Goal: Transaction & Acquisition: Purchase product/service

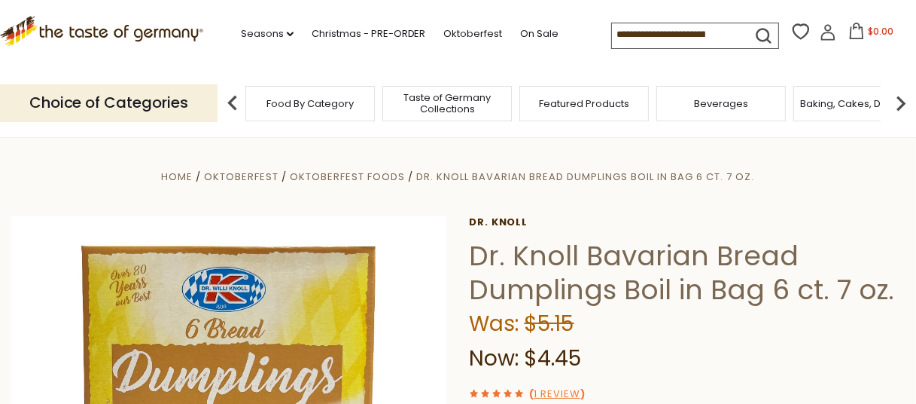
paste input "**********"
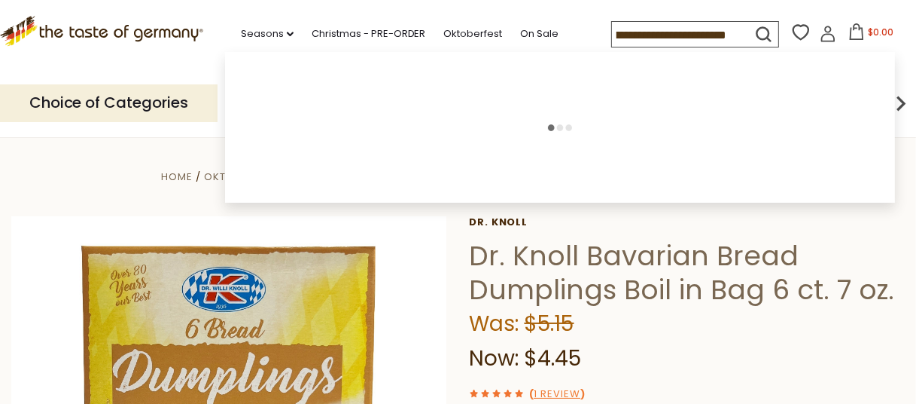
type input "**********"
click at [755, 32] on icon "submit" at bounding box center [764, 34] width 20 height 20
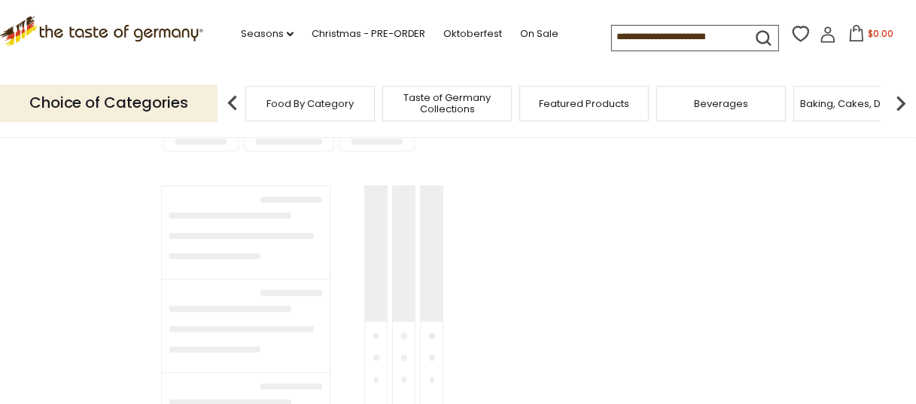
type input "**********"
